Goal: Task Accomplishment & Management: Manage account settings

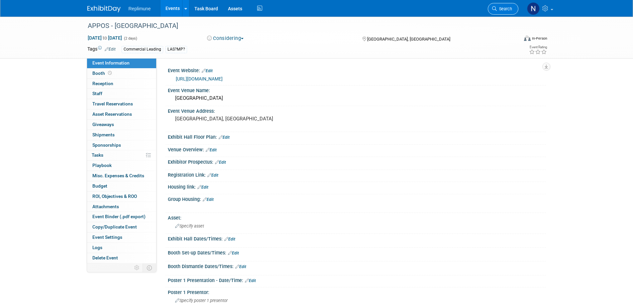
click at [504, 6] on span "Search" at bounding box center [504, 8] width 15 height 5
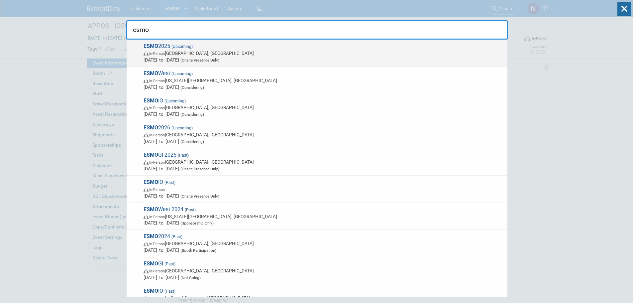
type input "esmo"
click at [172, 56] on span "In-Person Berlin, Germany" at bounding box center [324, 53] width 360 height 7
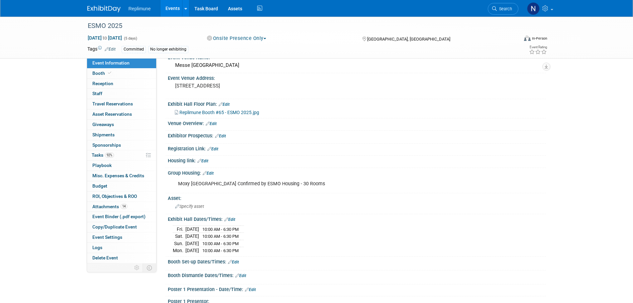
scroll to position [33, 0]
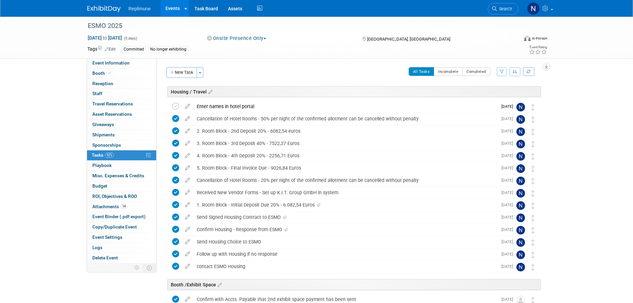
scroll to position [228, 0]
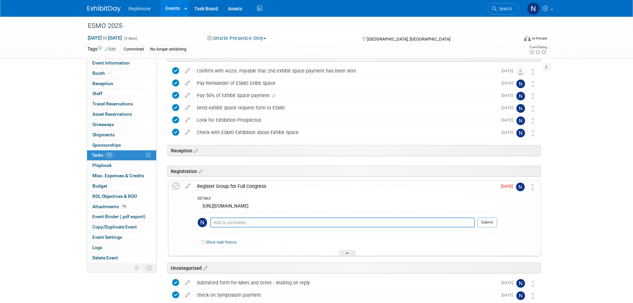
click at [177, 187] on icon at bounding box center [175, 185] width 7 height 7
click at [347, 251] on div at bounding box center [347, 253] width 17 height 6
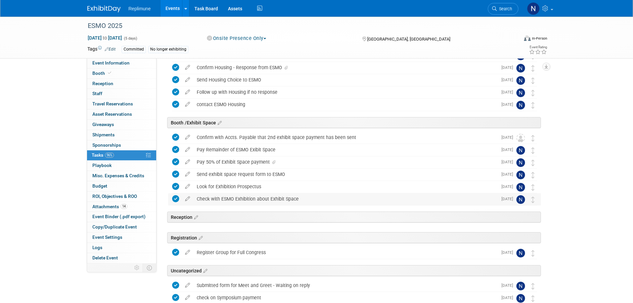
scroll to position [29, 0]
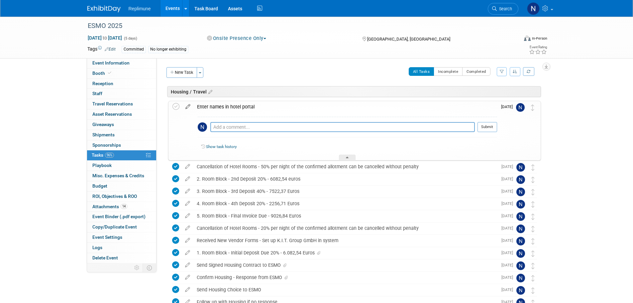
click at [186, 105] on icon at bounding box center [188, 105] width 12 height 8
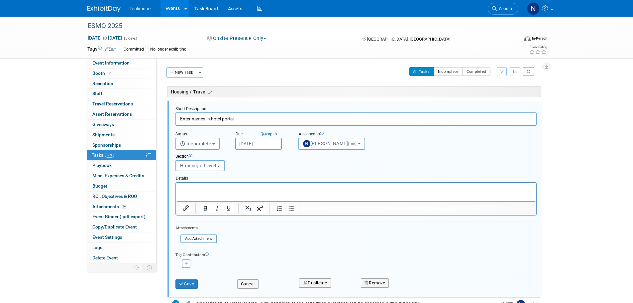
scroll to position [4, 0]
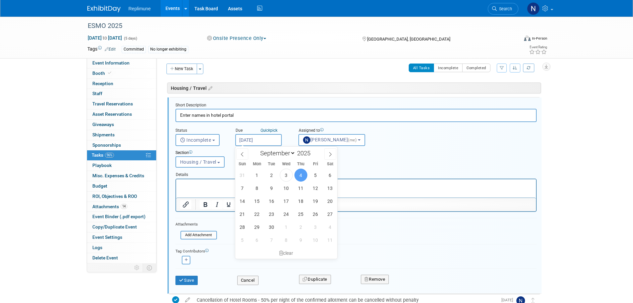
click at [255, 139] on input "Sep 4, 2025" at bounding box center [258, 140] width 47 height 12
click at [317, 174] on span "5" at bounding box center [315, 174] width 13 height 13
type input "Sep 5, 2025"
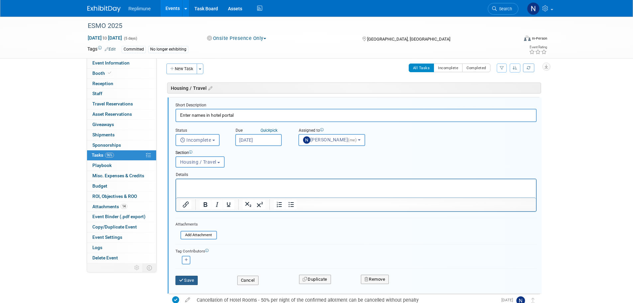
click at [187, 278] on button "Save" at bounding box center [186, 279] width 23 height 9
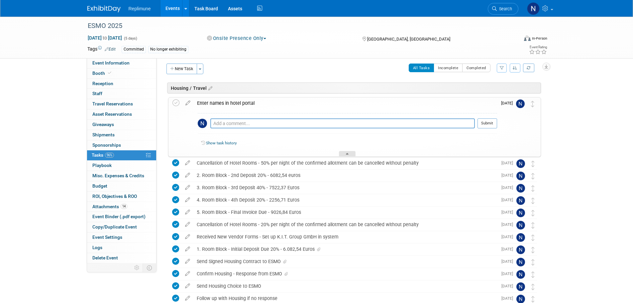
click at [353, 152] on div at bounding box center [347, 154] width 17 height 6
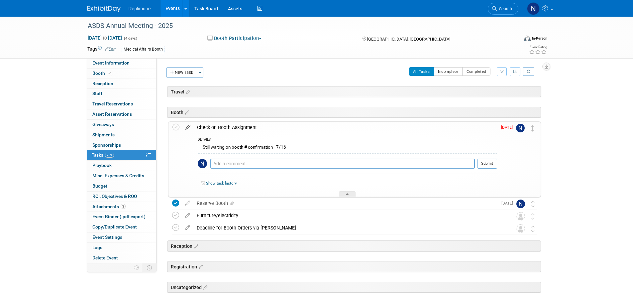
click at [186, 127] on icon at bounding box center [188, 126] width 12 height 8
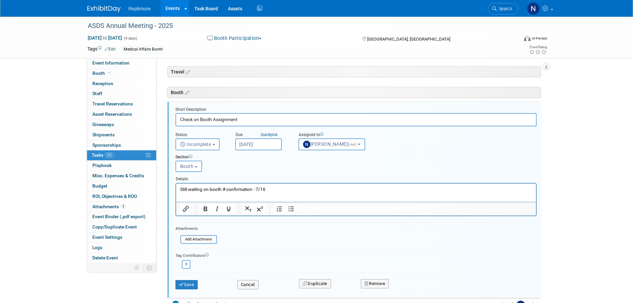
scroll to position [24, 0]
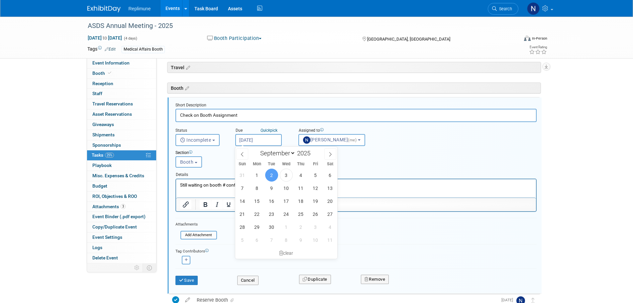
click at [253, 141] on input "Sep 2, 2025" at bounding box center [258, 140] width 47 height 12
click at [320, 175] on span "5" at bounding box center [315, 174] width 13 height 13
type input "Sep 5, 2025"
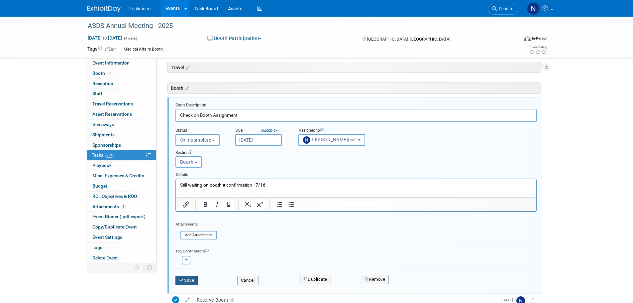
click at [185, 279] on button "Save" at bounding box center [186, 279] width 23 height 9
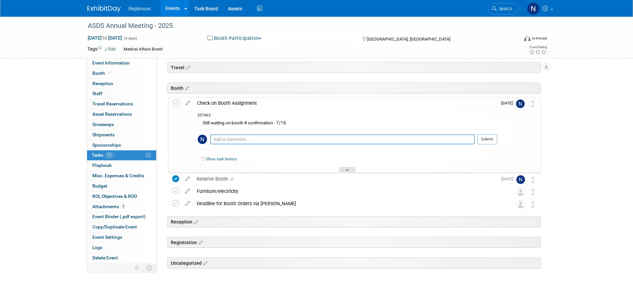
click at [351, 168] on div at bounding box center [347, 170] width 17 height 6
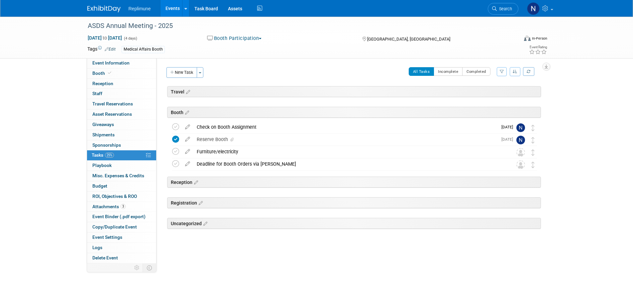
scroll to position [0, 0]
drag, startPoint x: 168, startPoint y: 6, endPoint x: 186, endPoint y: 2, distance: 18.5
click at [168, 6] on link "Events" at bounding box center [172, 8] width 24 height 17
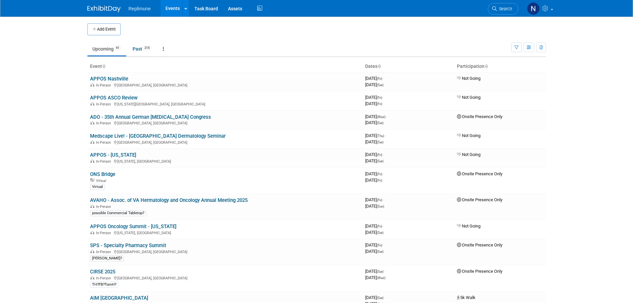
click at [504, 12] on link "Search" at bounding box center [503, 9] width 31 height 12
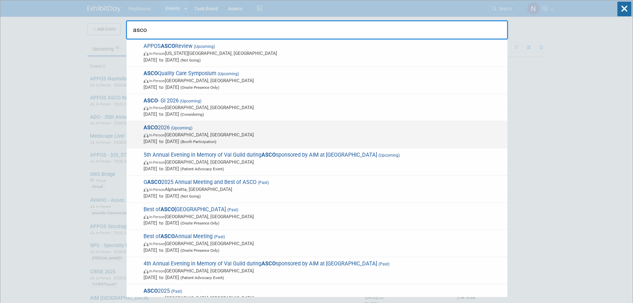
type input "asco"
click at [183, 124] on div "ASCO 2026 (Upcoming) In-Person Chicago, IL May 29, 2026 to Jun 1, 2026 (Booth P…" at bounding box center [317, 134] width 381 height 27
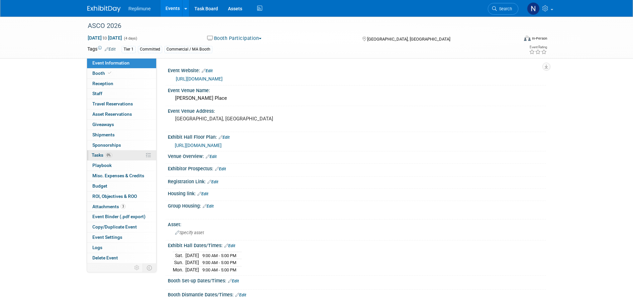
click at [100, 154] on span "Tasks 0%" at bounding box center [102, 154] width 21 height 5
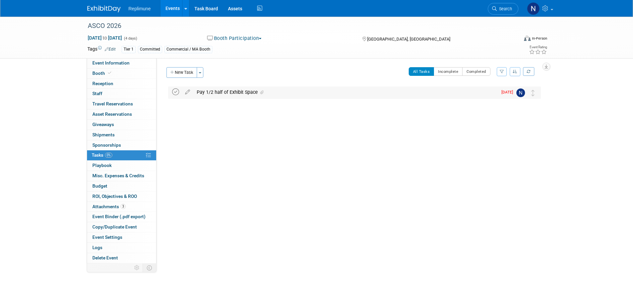
click at [173, 92] on icon at bounding box center [175, 91] width 7 height 7
click at [193, 70] on button "New Task" at bounding box center [181, 72] width 31 height 11
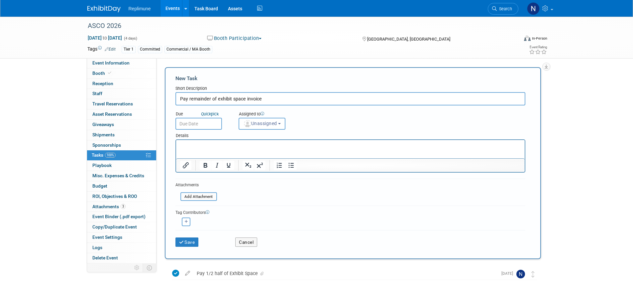
type input "Pay remainder of exhibit space invoice"
click at [204, 125] on input "text" at bounding box center [198, 124] width 47 height 12
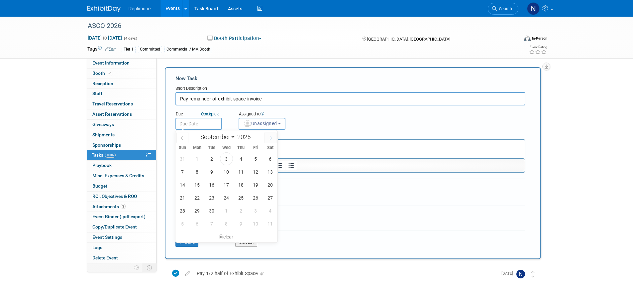
click at [269, 139] on icon at bounding box center [270, 138] width 5 height 5
click at [269, 138] on icon at bounding box center [270, 138] width 5 height 5
click at [270, 138] on icon at bounding box center [270, 138] width 5 height 5
select select "11"
click at [270, 138] on icon at bounding box center [270, 138] width 5 height 5
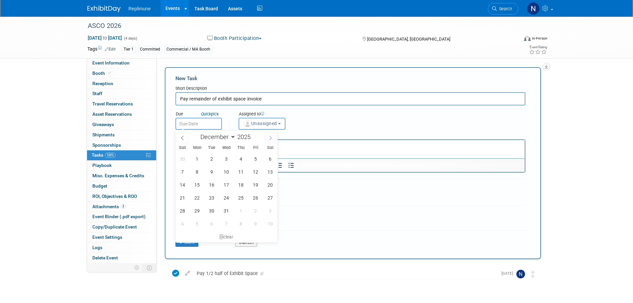
type input "2026"
select select "0"
click at [184, 139] on span at bounding box center [182, 137] width 12 height 11
type input "2025"
select select "11"
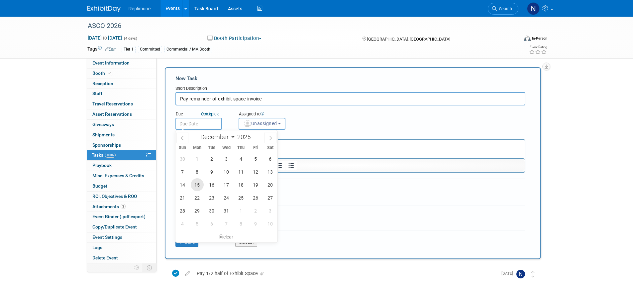
click at [198, 184] on span "15" at bounding box center [197, 184] width 13 height 13
type input "[DATE]"
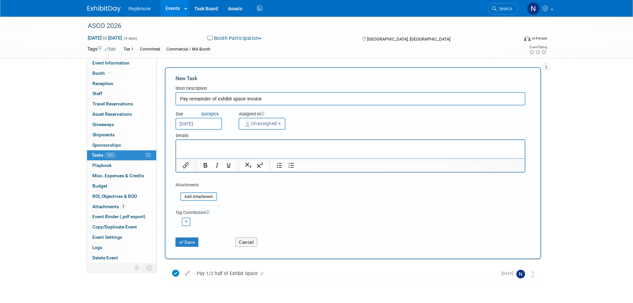
click at [265, 125] on span "Unassigned" at bounding box center [260, 123] width 34 height 5
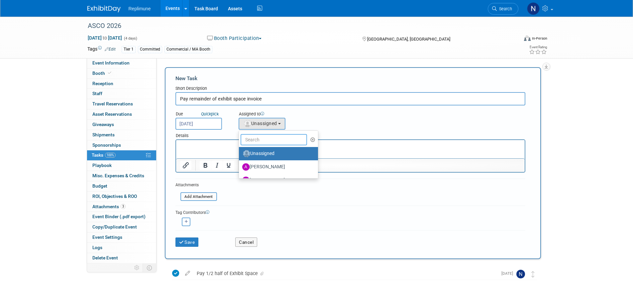
click at [267, 141] on input "text" at bounding box center [274, 139] width 66 height 11
type input "[PERSON_NAME]"
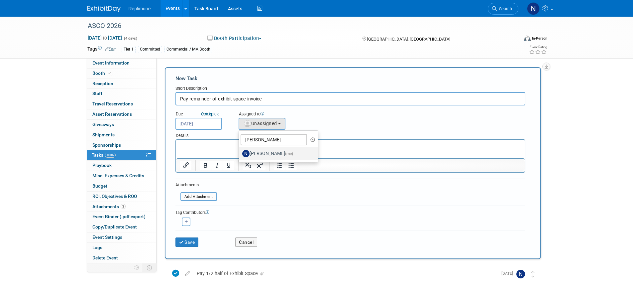
click at [282, 153] on label "[PERSON_NAME] (me)" at bounding box center [276, 153] width 69 height 11
click at [240, 153] on input "[PERSON_NAME] (me)" at bounding box center [238, 152] width 4 height 4
select select "ac887367-ed62-4216-a2e2-0a03cef3d40b"
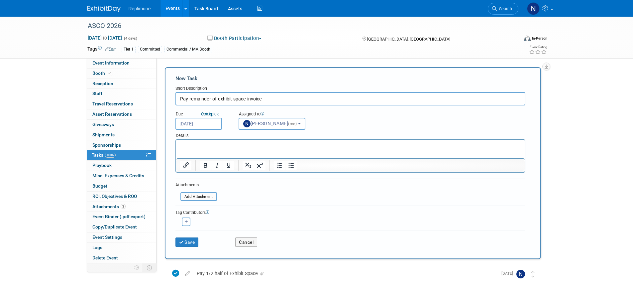
click at [236, 149] on html at bounding box center [350, 144] width 348 height 9
click at [191, 242] on button "Save" at bounding box center [186, 241] width 23 height 9
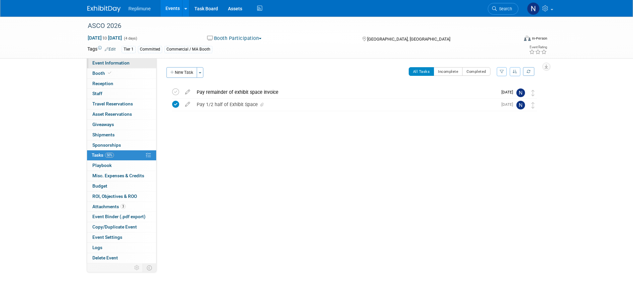
click at [103, 61] on span "Event Information" at bounding box center [110, 62] width 37 height 5
